Goal: Book appointment/travel/reservation

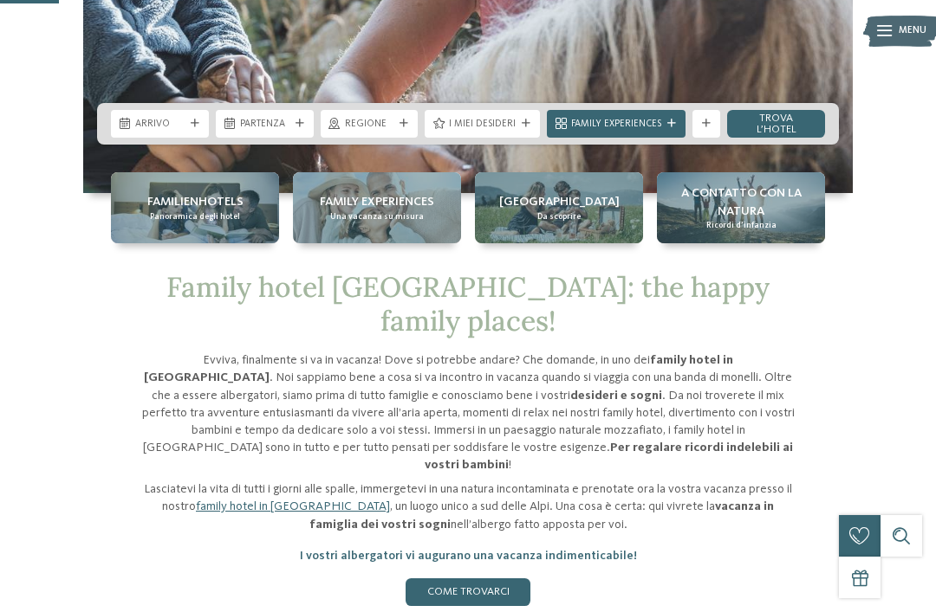
scroll to position [385, 0]
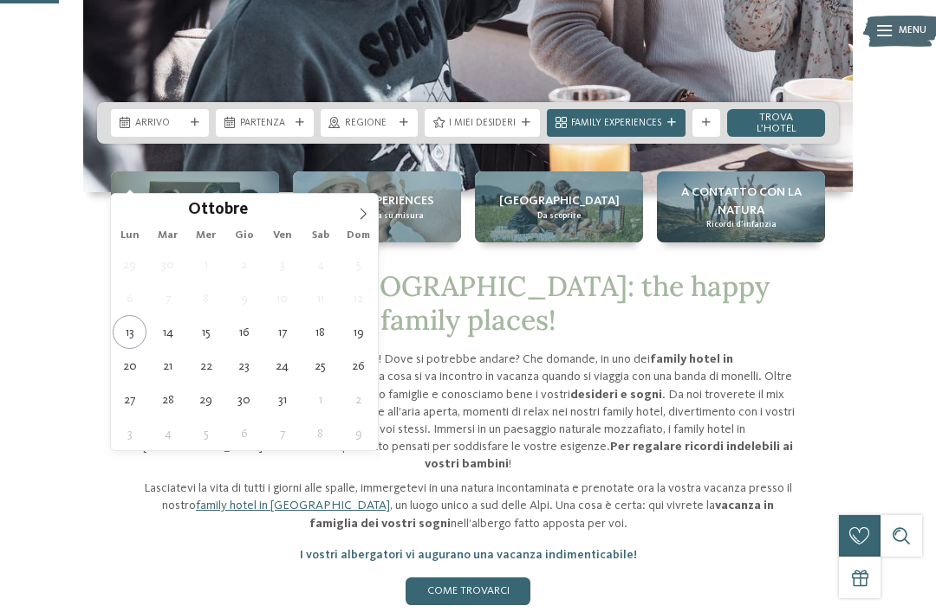
click at [369, 210] on span at bounding box center [362, 208] width 29 height 29
click at [371, 212] on span at bounding box center [362, 208] width 29 height 29
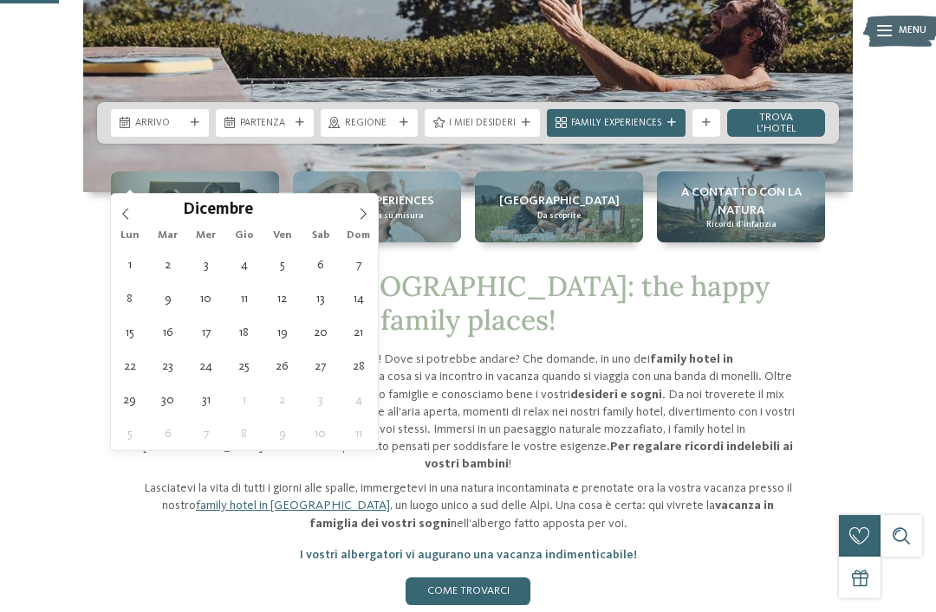
type div "[DATE]"
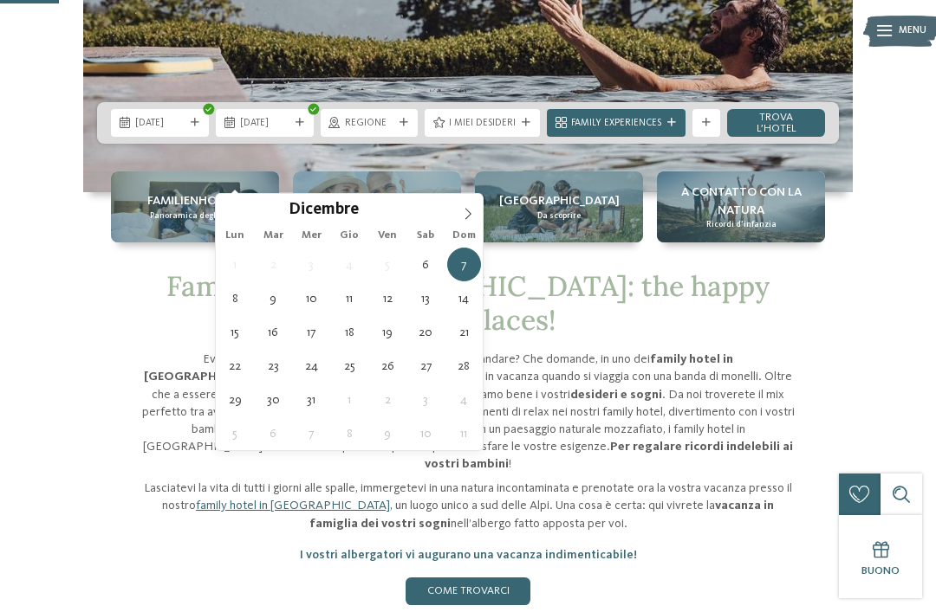
type div "[DATE]"
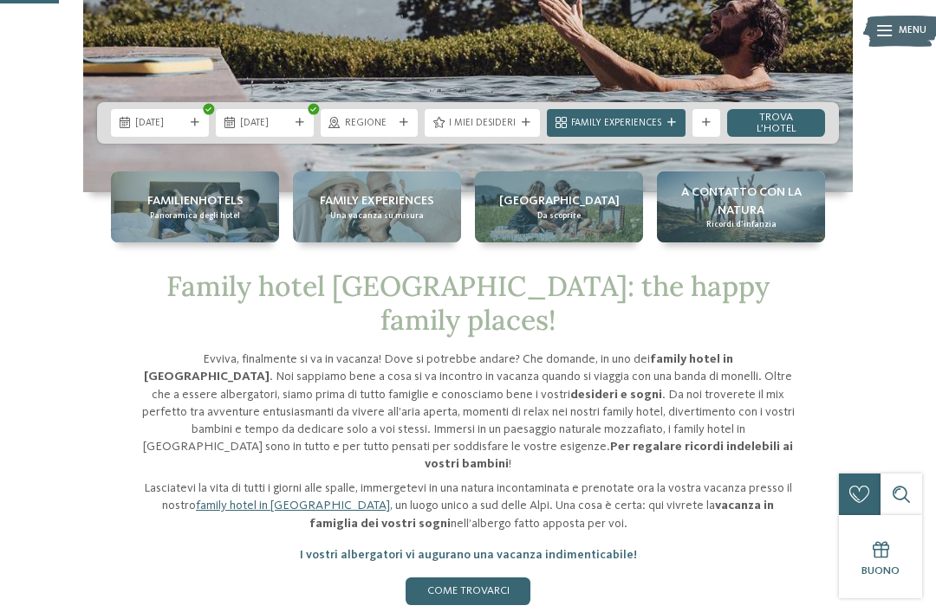
click at [389, 131] on span "Regione" at bounding box center [369, 124] width 49 height 14
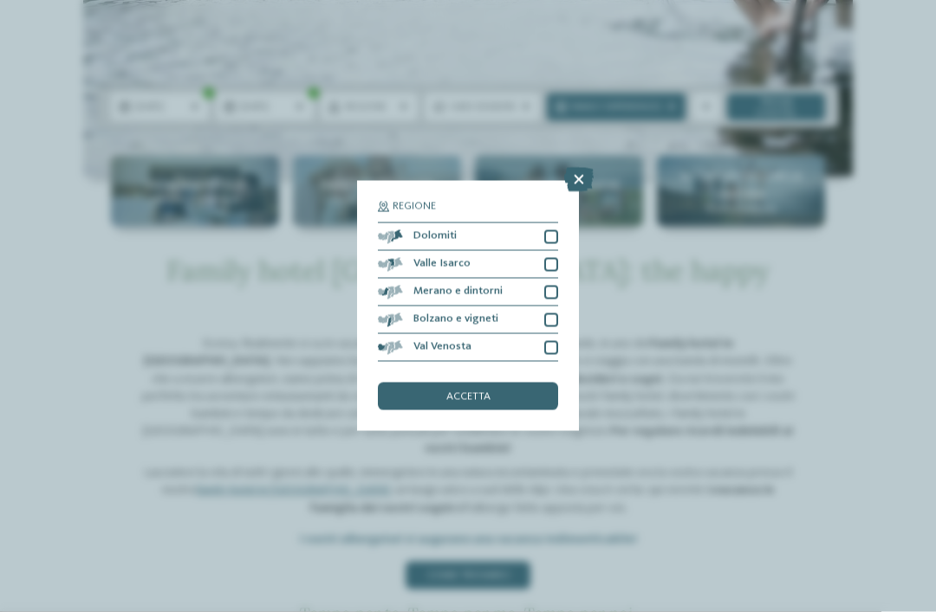
scroll to position [403, 0]
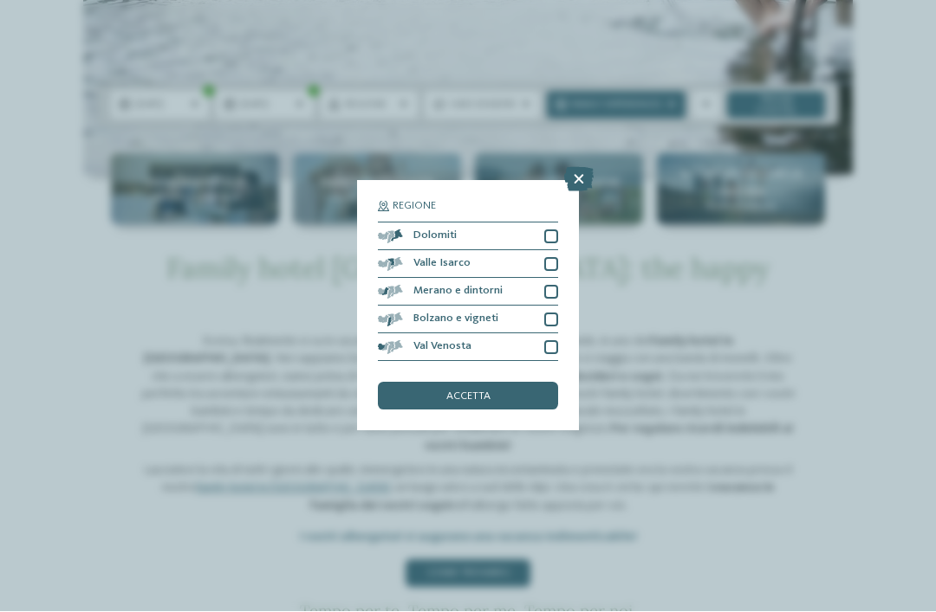
click at [557, 230] on div at bounding box center [551, 237] width 14 height 14
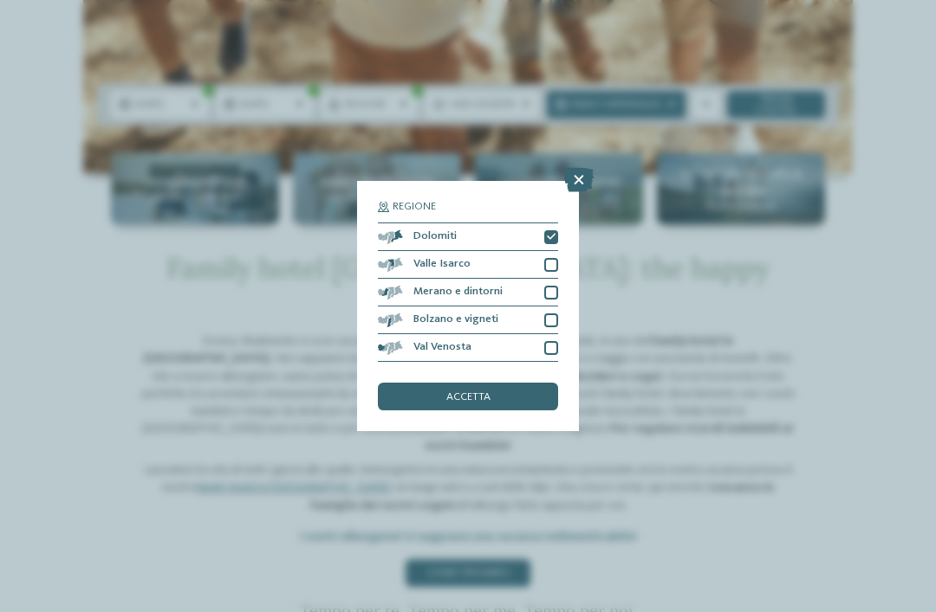
click at [554, 286] on div at bounding box center [551, 293] width 14 height 14
click at [549, 314] on div at bounding box center [551, 321] width 14 height 14
click at [553, 341] on div at bounding box center [551, 348] width 14 height 14
click at [511, 383] on div "accetta" at bounding box center [468, 397] width 180 height 28
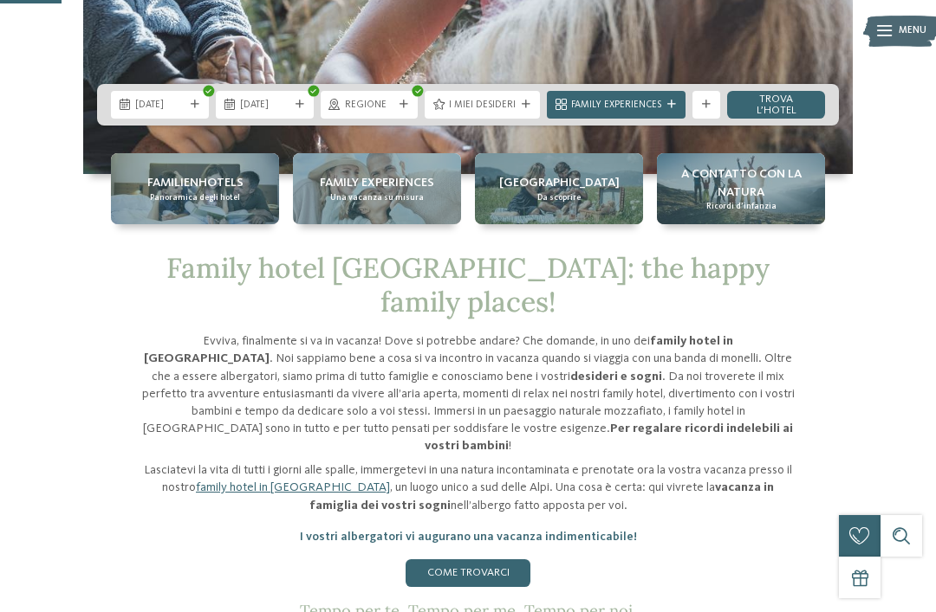
click at [786, 119] on link "trova l’hotel" at bounding box center [776, 105] width 98 height 28
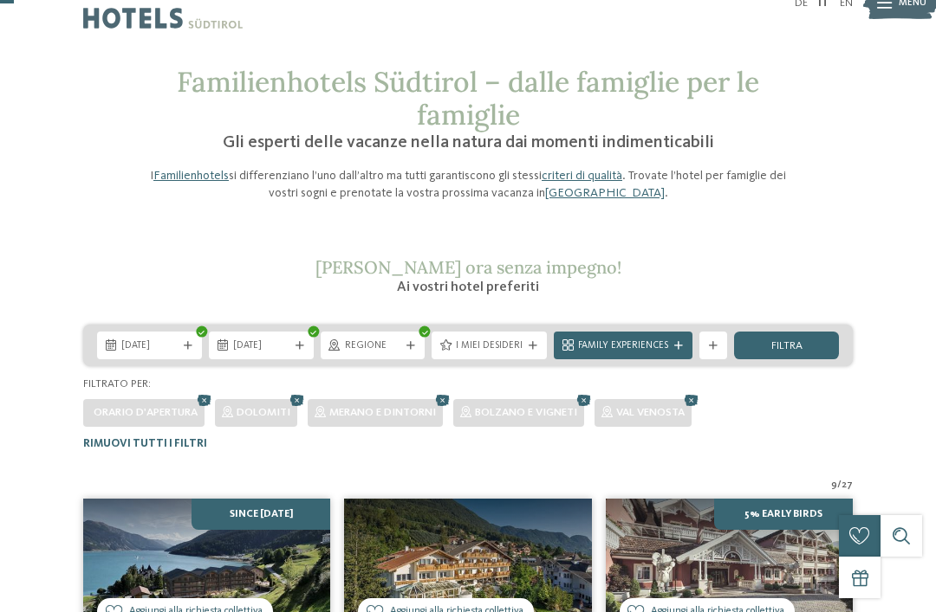
scroll to position [38, 0]
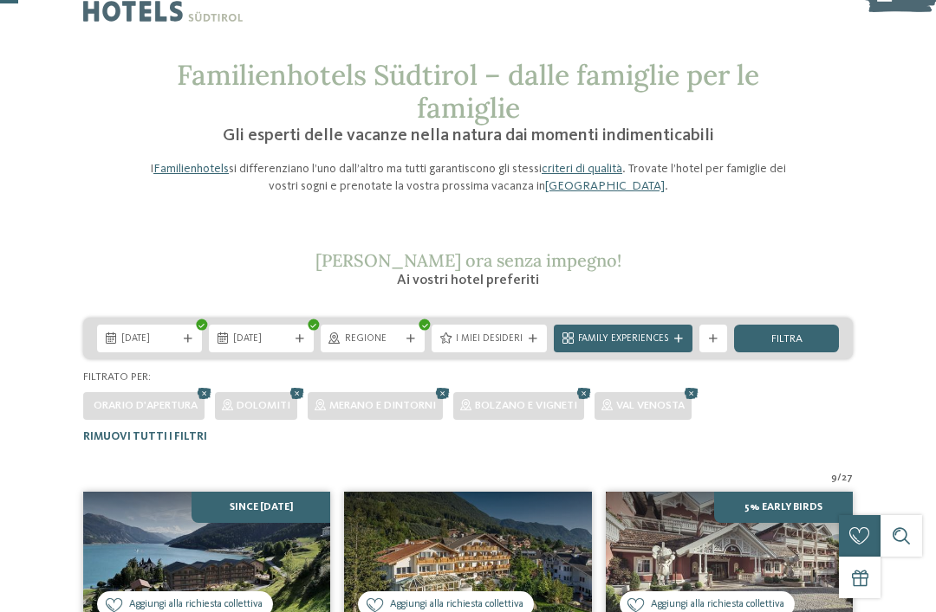
click at [666, 336] on span "Family Experiences" at bounding box center [623, 340] width 90 height 14
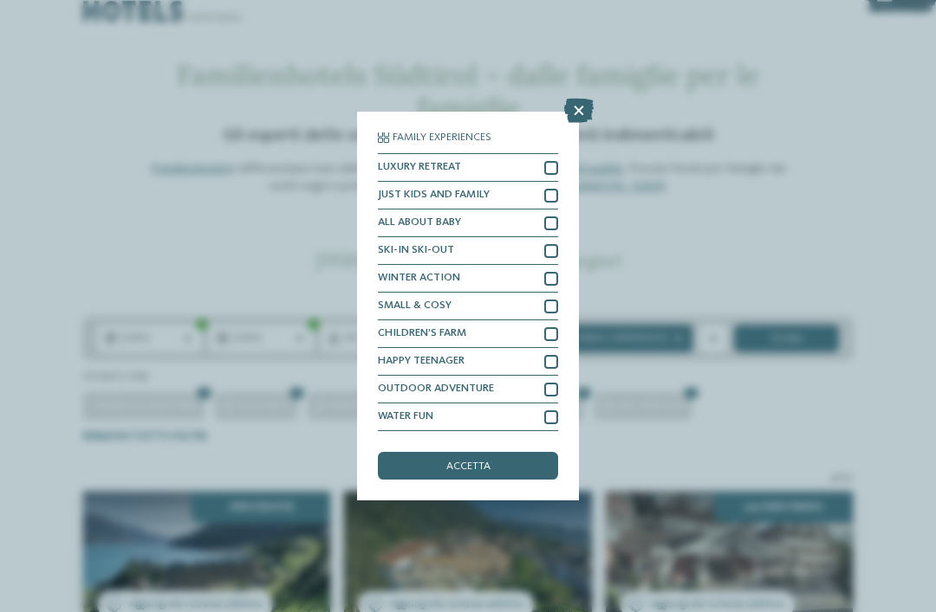
click at [554, 189] on div at bounding box center [551, 196] width 14 height 14
click at [554, 327] on div at bounding box center [551, 334] width 14 height 14
click at [554, 411] on div at bounding box center [551, 418] width 14 height 14
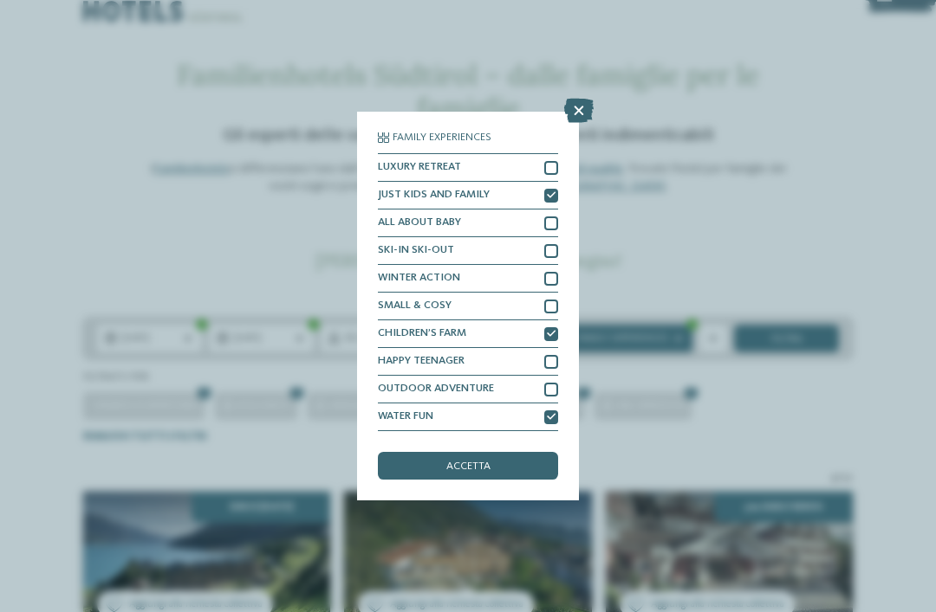
click at [585, 99] on icon at bounding box center [578, 111] width 29 height 24
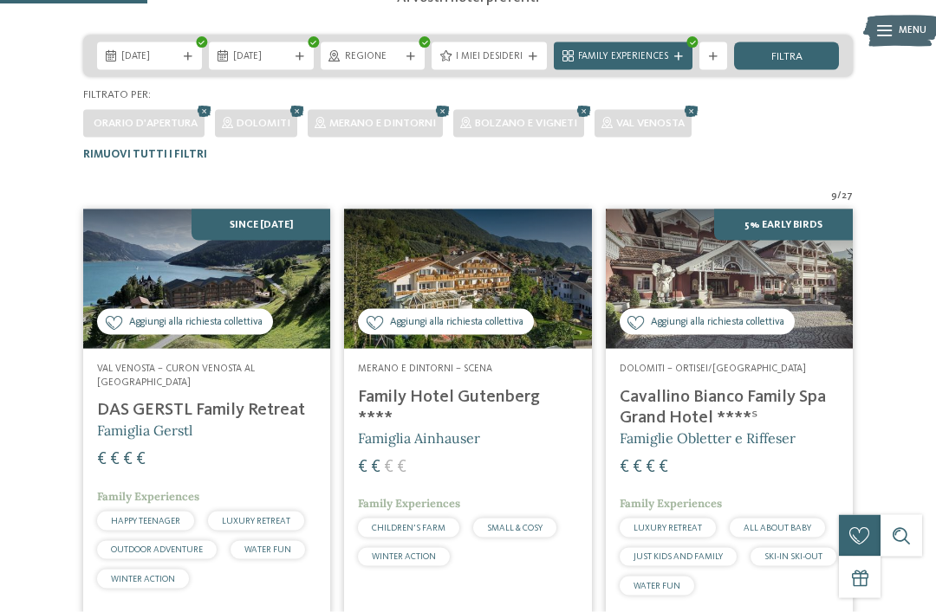
scroll to position [323, 0]
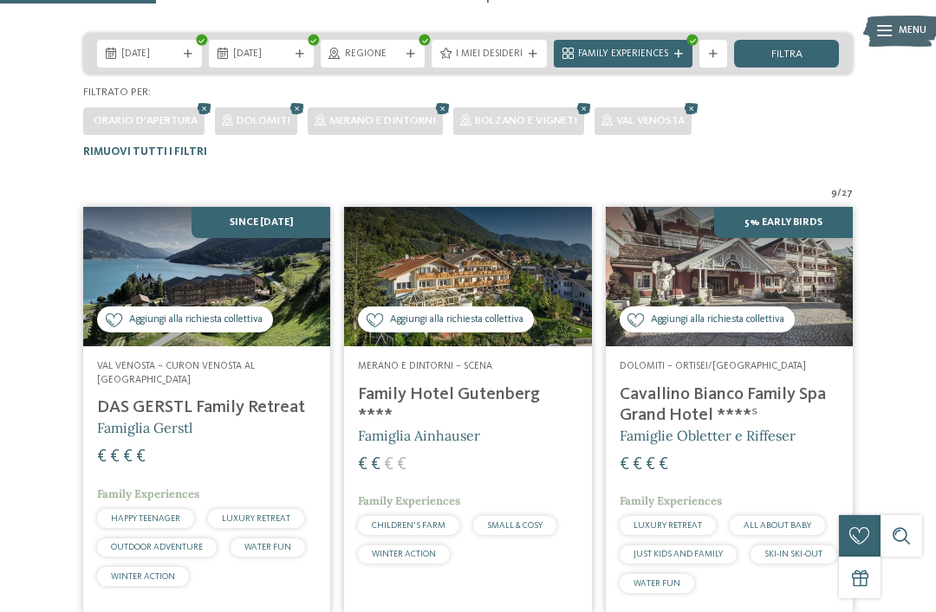
click at [554, 276] on img at bounding box center [467, 276] width 247 height 139
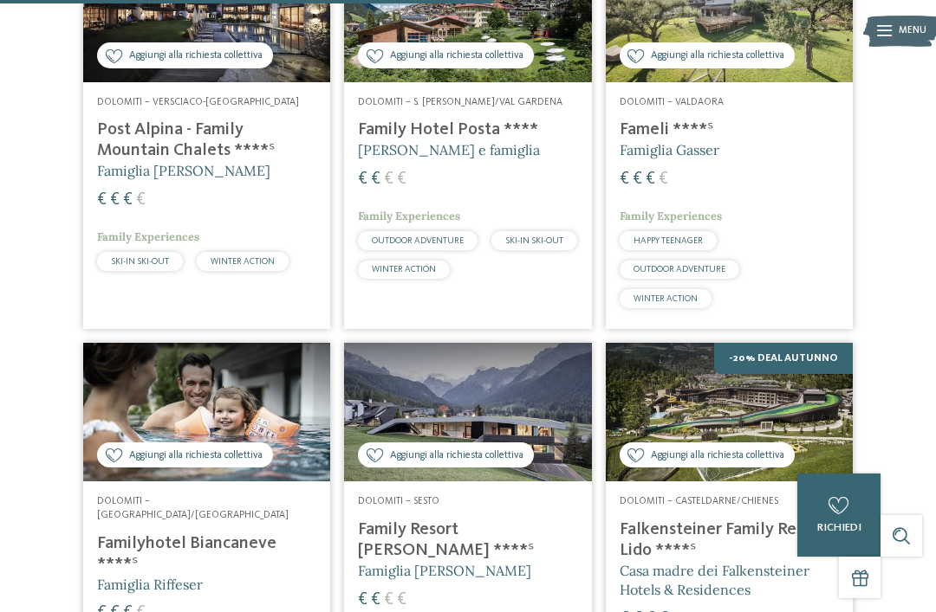
scroll to position [995, 0]
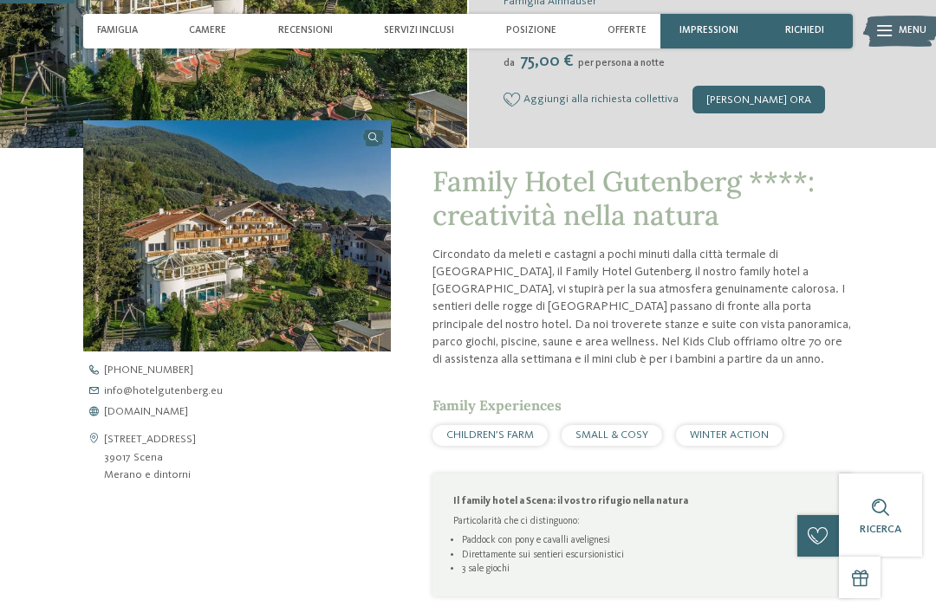
scroll to position [339, 0]
